Goal: Task Accomplishment & Management: Manage account settings

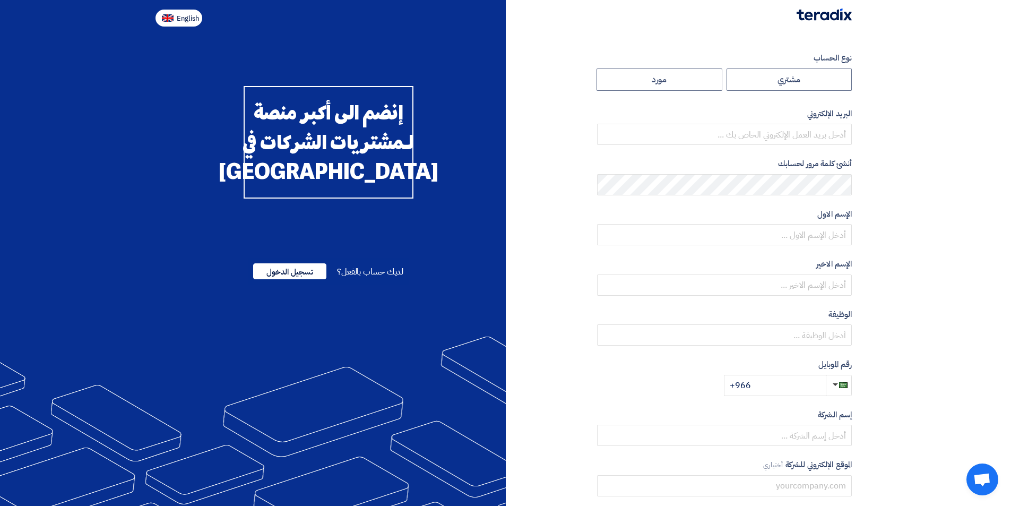
click at [191, 17] on span "English" at bounding box center [188, 18] width 22 height 7
type input "Register"
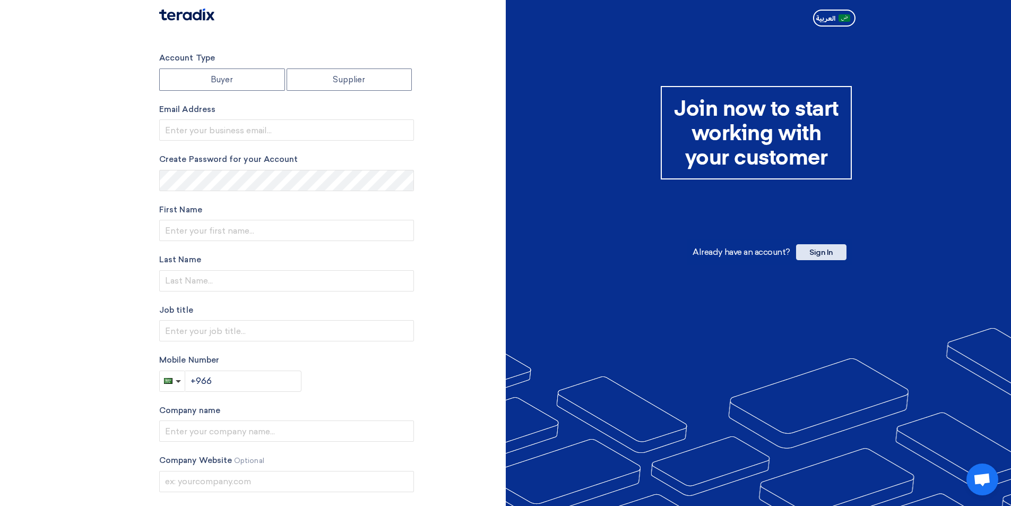
click at [840, 248] on span "Sign In" at bounding box center [821, 252] width 50 height 16
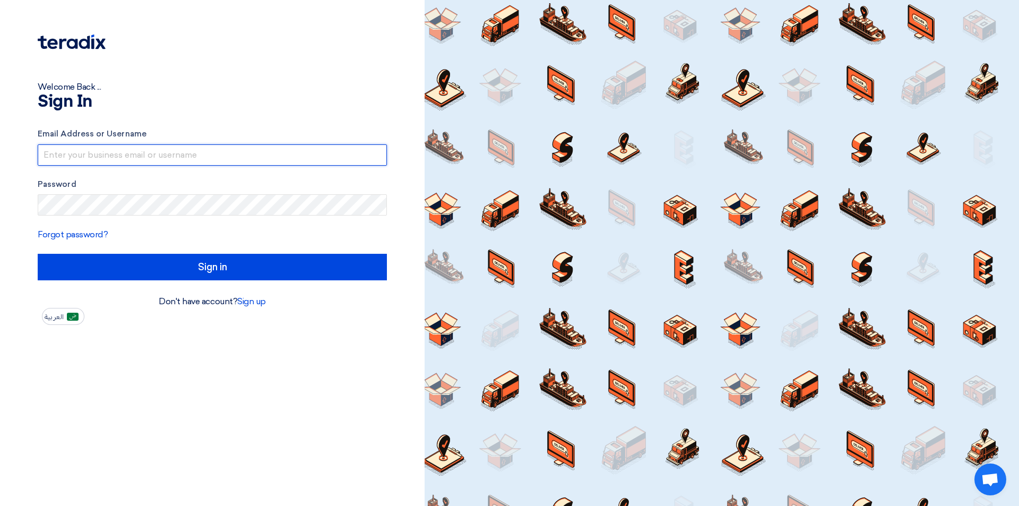
click at [198, 154] on input "text" at bounding box center [212, 154] width 349 height 21
paste input "[EMAIL_ADDRESS][DOMAIN_NAME]"
type input "[EMAIL_ADDRESS][DOMAIN_NAME]"
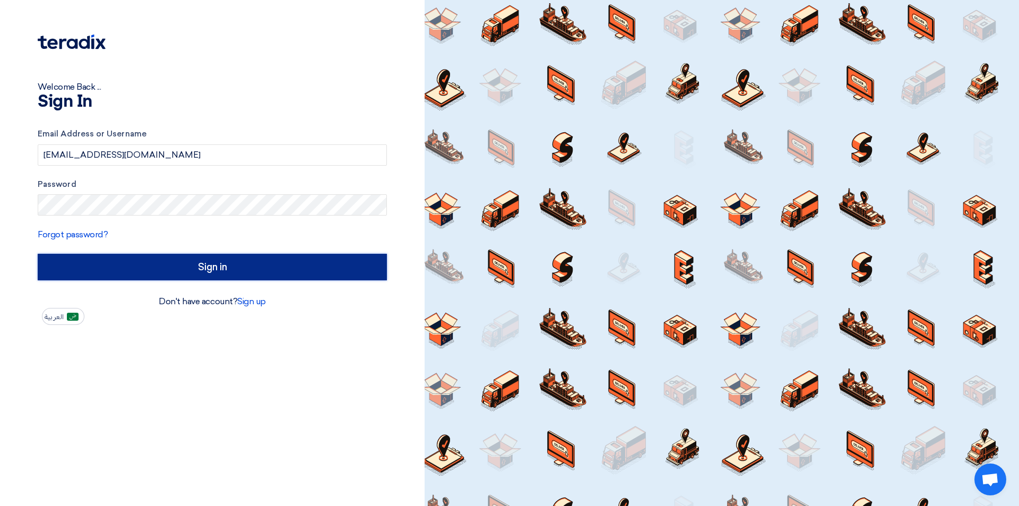
click at [128, 267] on input "Sign in" at bounding box center [212, 267] width 349 height 27
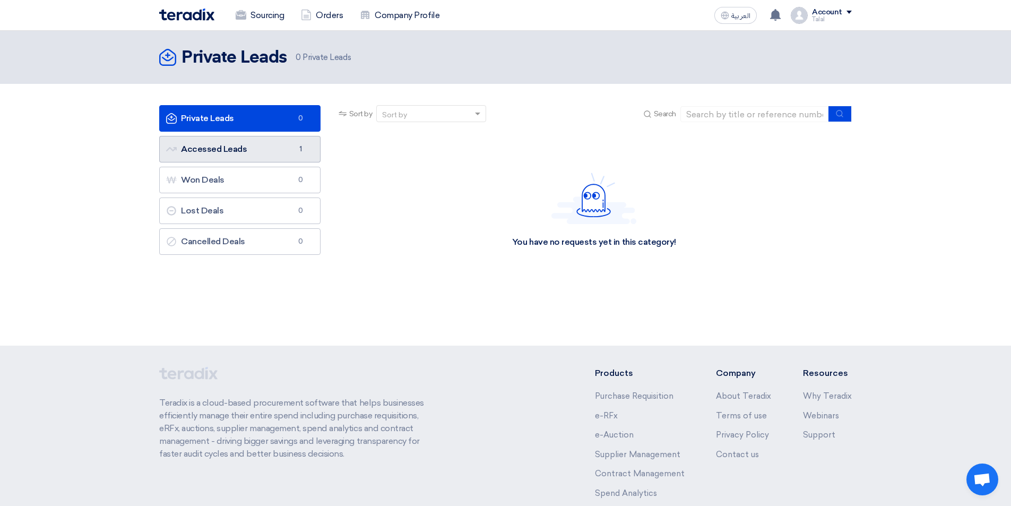
click at [211, 150] on link "Accessed Leads Accessed Leads 1" at bounding box center [239, 149] width 161 height 27
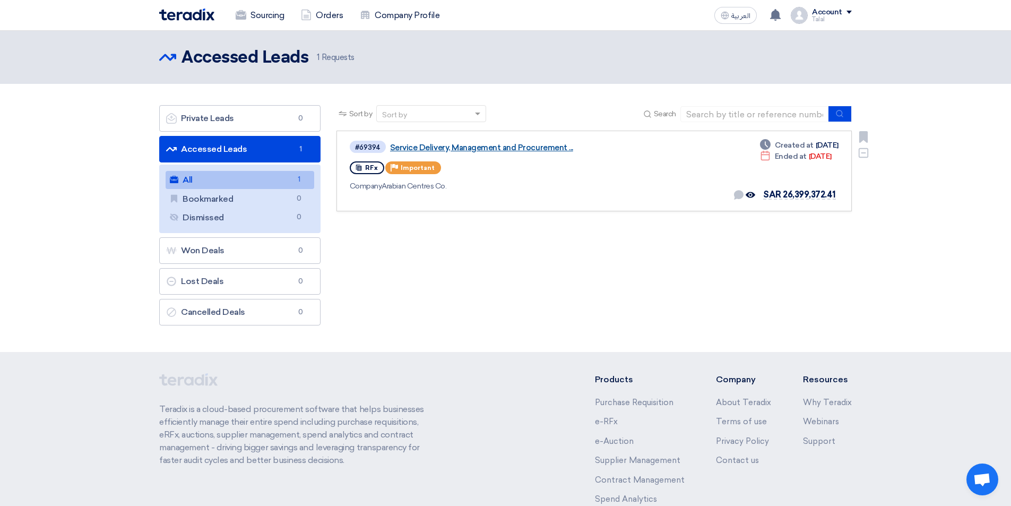
click at [467, 147] on link "Service Delivery, Management and Procurement ..." at bounding box center [522, 148] width 265 height 10
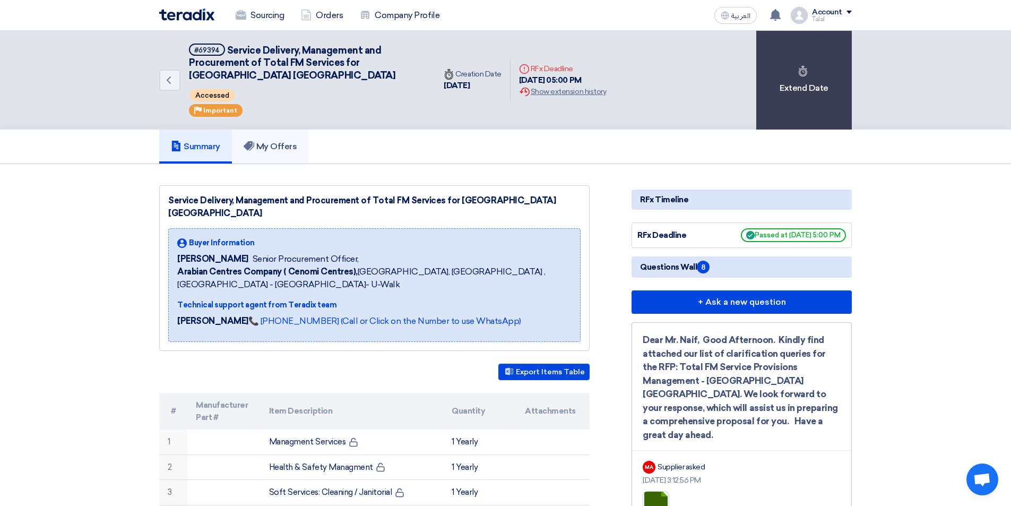
click at [280, 146] on h5 "My Offers" at bounding box center [271, 146] width 54 height 11
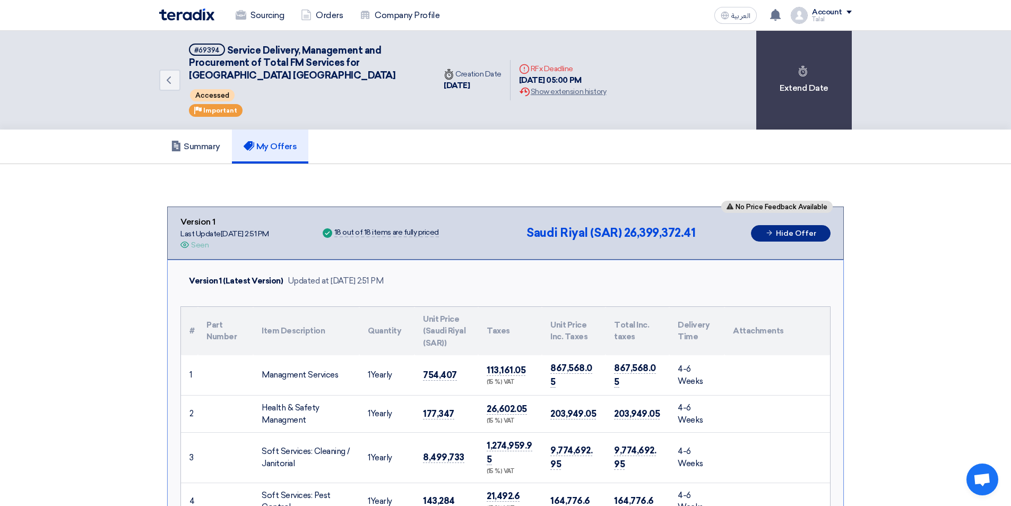
click at [773, 235] on icon at bounding box center [769, 233] width 8 height 8
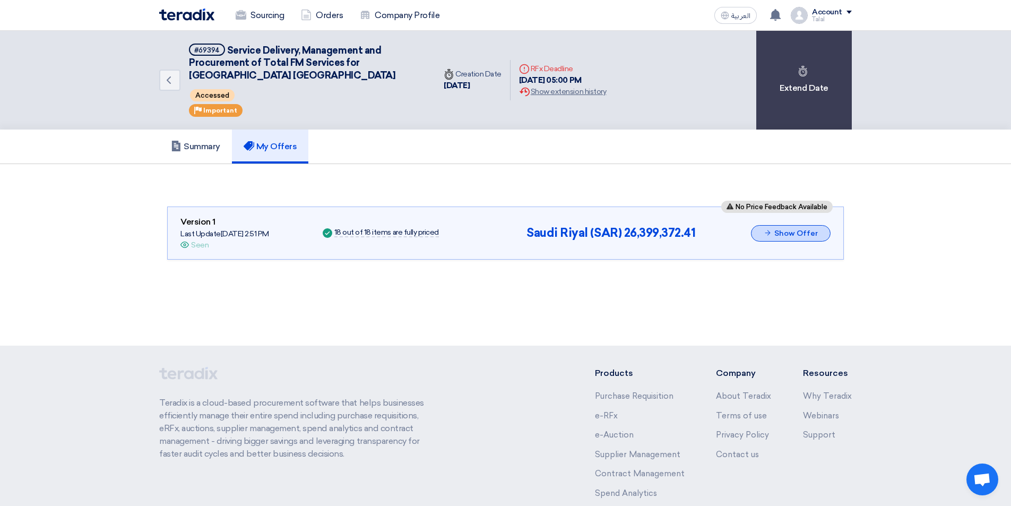
click at [773, 235] on button "Show Offer" at bounding box center [791, 233] width 80 height 16
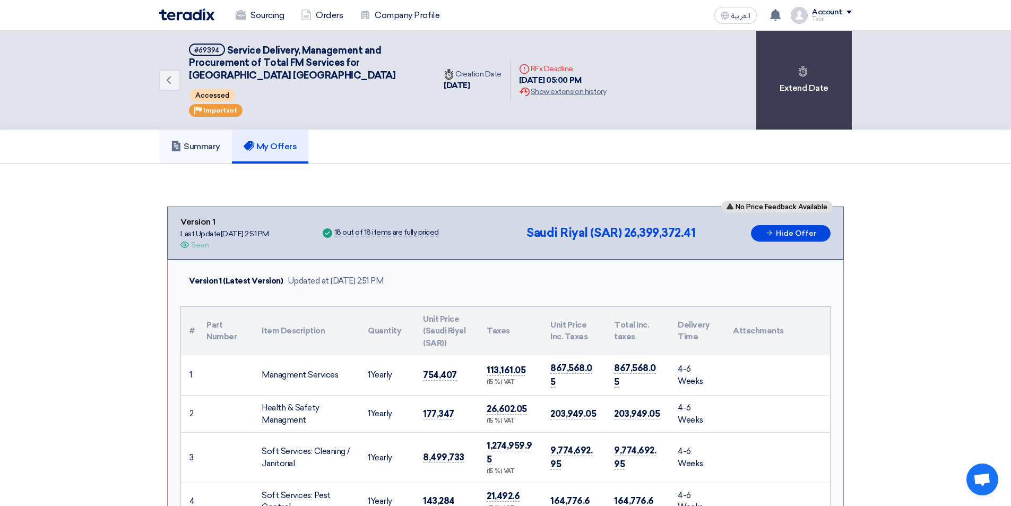
click at [214, 152] on link "Summary" at bounding box center [195, 147] width 73 height 34
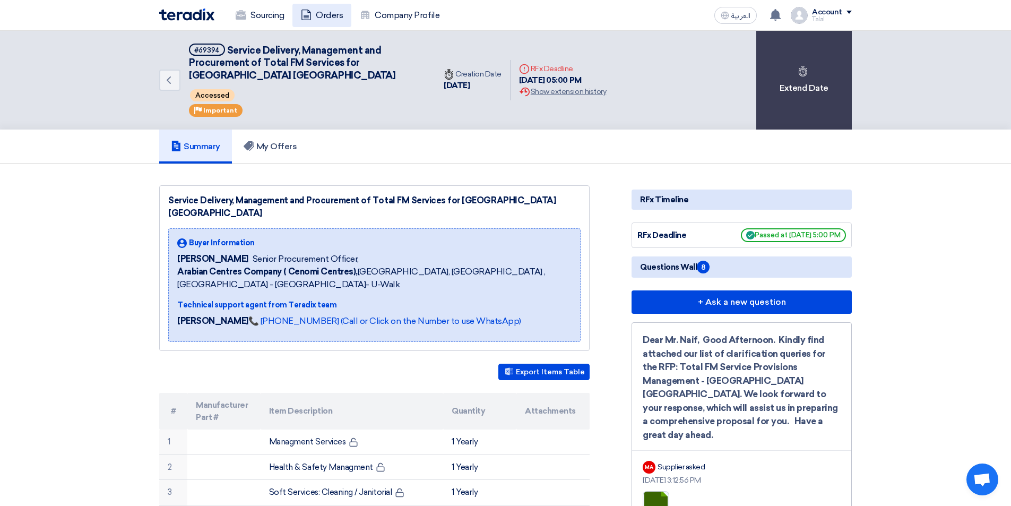
click at [325, 12] on link "Orders" at bounding box center [321, 15] width 59 height 23
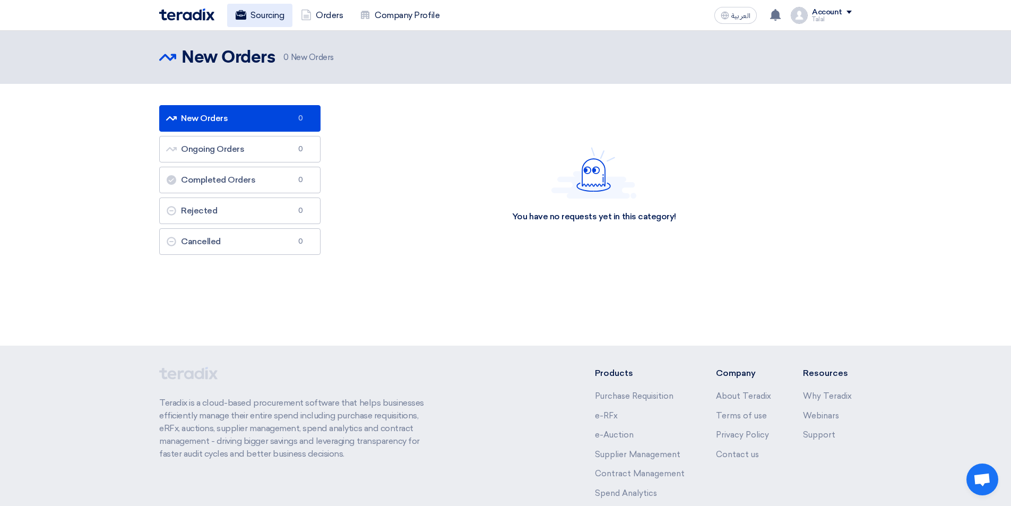
click at [270, 20] on link "Sourcing" at bounding box center [259, 15] width 65 height 23
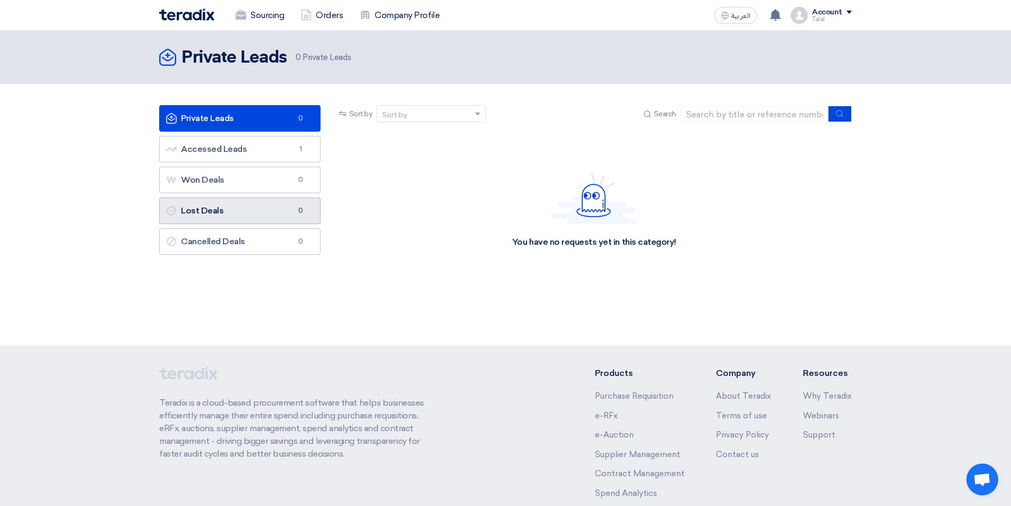
click at [226, 206] on link "Lost Deals Lost Deals 0" at bounding box center [239, 210] width 161 height 27
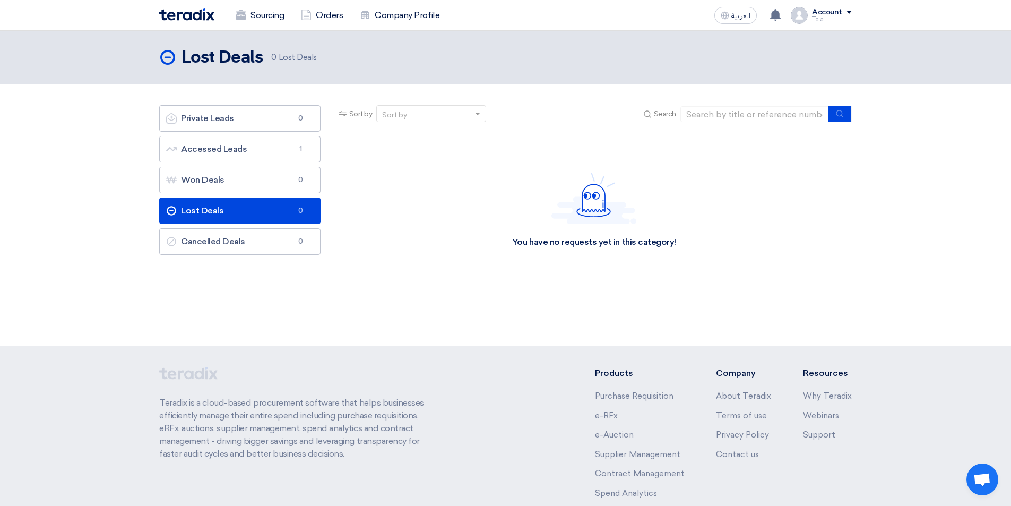
click at [830, 6] on div "العربية ع Your offer for "Service Delivery, Management and Procurement of Total…" at bounding box center [781, 15] width 142 height 21
click at [841, 13] on div "Account" at bounding box center [827, 12] width 30 height 9
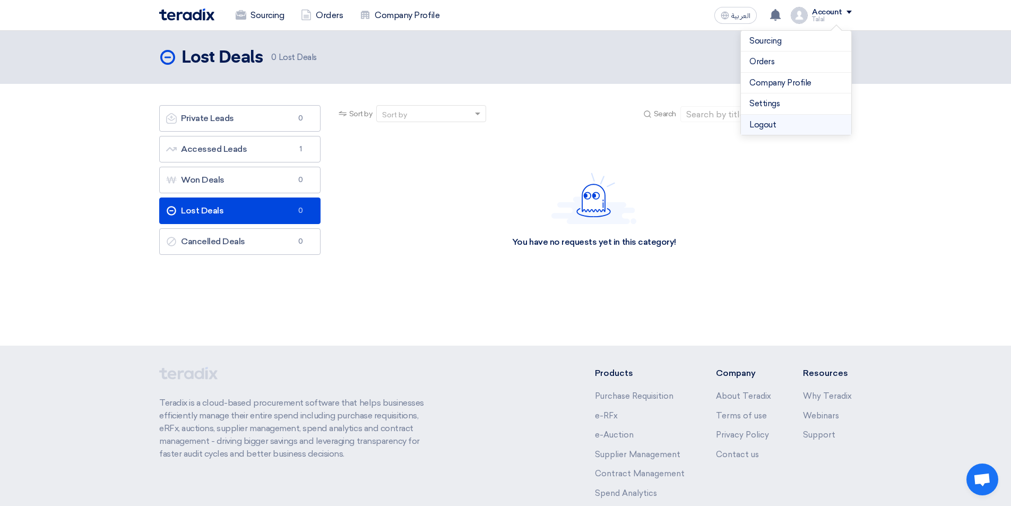
click at [772, 120] on li "Logout" at bounding box center [796, 125] width 110 height 21
